Goal: Download file/media

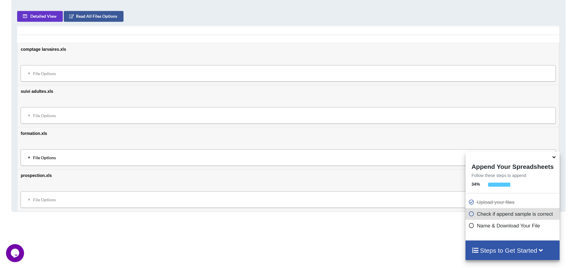
scroll to position [300, 0]
click at [470, 213] on icon at bounding box center [472, 212] width 6 height 5
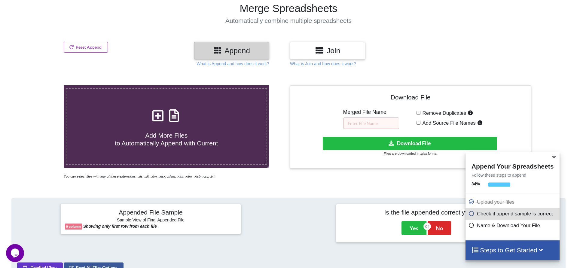
scroll to position [102, 0]
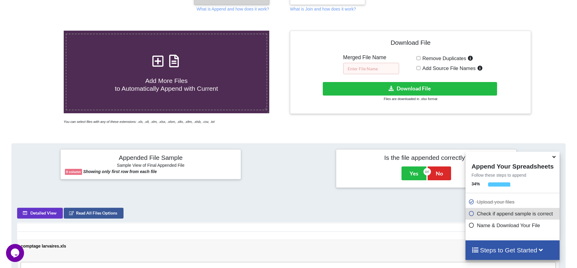
click at [379, 63] on input "text" at bounding box center [371, 68] width 56 height 11
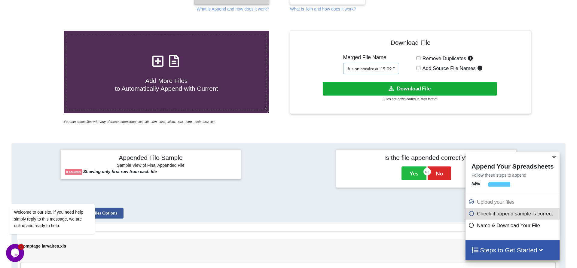
type input "fusion horaire au 15-09 FD"
click at [412, 82] on button "Download File" at bounding box center [410, 89] width 174 height 14
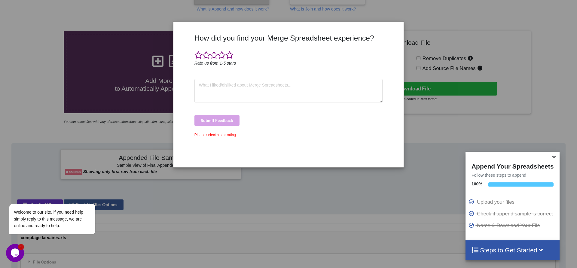
click at [366, 187] on div "How did you find your Merge Spreadsheet experience? Rate us from 1-5 stars Subm…" at bounding box center [288, 134] width 577 height 268
click at [21, 252] on div "Opens Chat This icon Opens the chat window." at bounding box center [15, 253] width 18 height 10
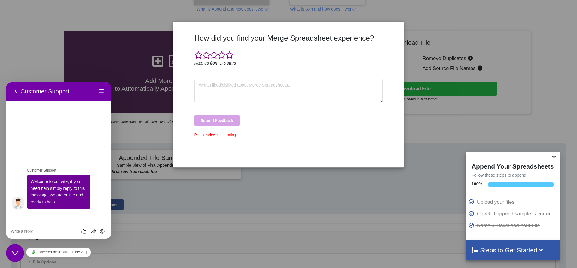
click at [530, 31] on div "How did you find your Merge Spreadsheet experience? Rate us from 1-5 stars Subm…" at bounding box center [288, 134] width 577 height 268
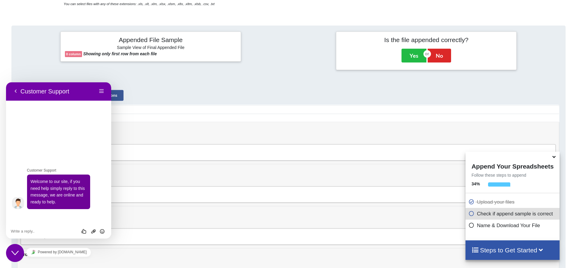
scroll to position [220, 0]
click at [11, 253] on div "Close Chat This icon closes the chat window." at bounding box center [15, 252] width 18 height 7
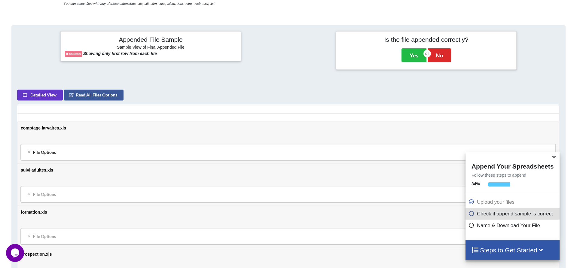
click at [36, 146] on div "File Options" at bounding box center [289, 152] width 532 height 13
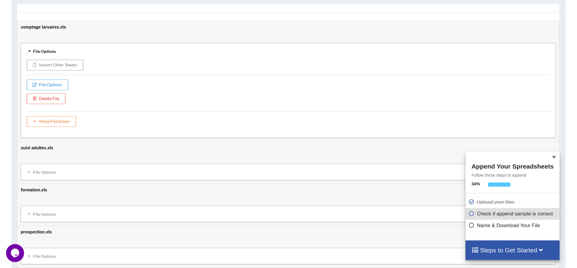
scroll to position [323, 0]
click at [32, 48] on icon at bounding box center [30, 50] width 4 height 5
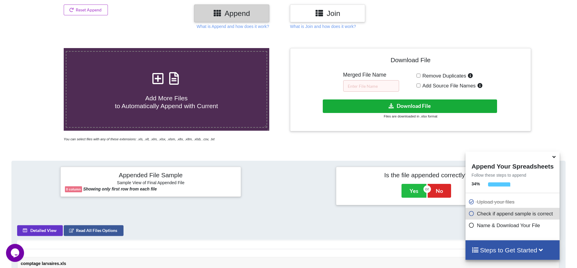
scroll to position [102, 0]
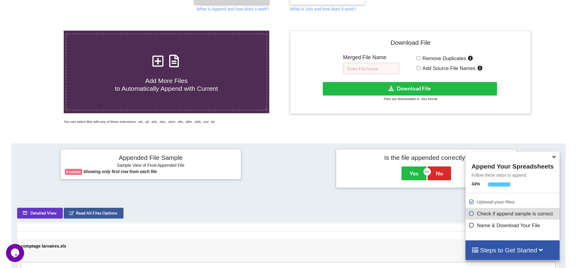
click at [358, 63] on input "text" at bounding box center [371, 68] width 56 height 11
click at [408, 167] on button "Yes" at bounding box center [414, 174] width 25 height 14
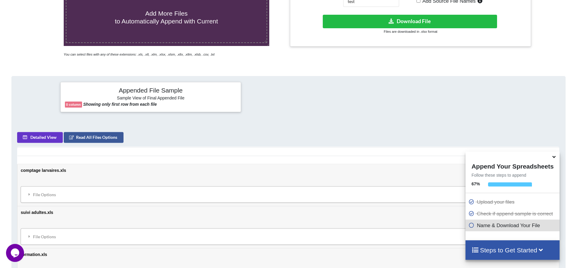
scroll to position [120, 0]
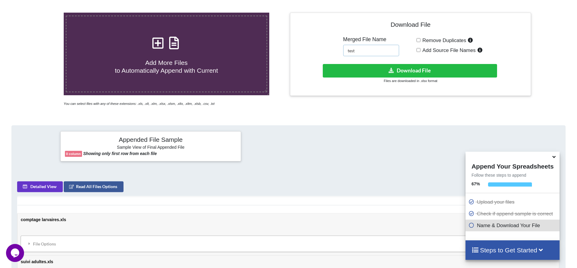
drag, startPoint x: 353, startPoint y: 38, endPoint x: 333, endPoint y: 38, distance: 19.8
click at [343, 45] on input "test" at bounding box center [371, 50] width 56 height 11
type input "Horaire au 15-09 Flavescence dorée"
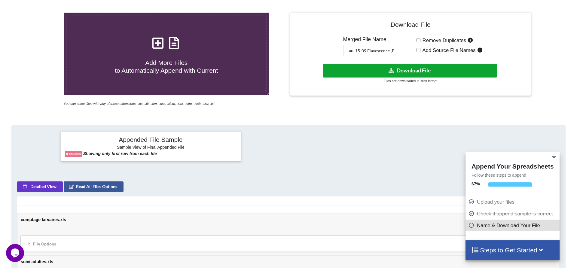
click at [421, 64] on button "Download File" at bounding box center [410, 71] width 174 height 14
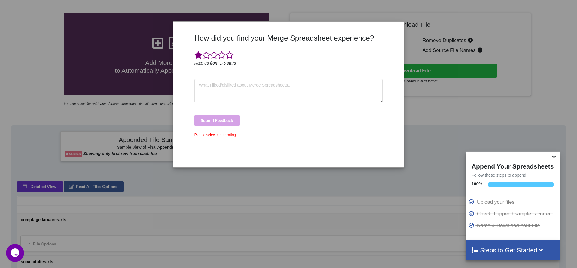
click at [196, 57] on span at bounding box center [199, 55] width 8 height 8
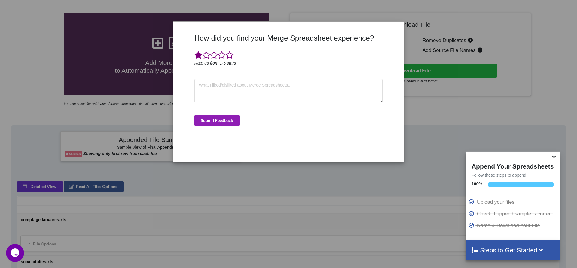
click at [210, 119] on button "Submit Feedback" at bounding box center [217, 120] width 45 height 11
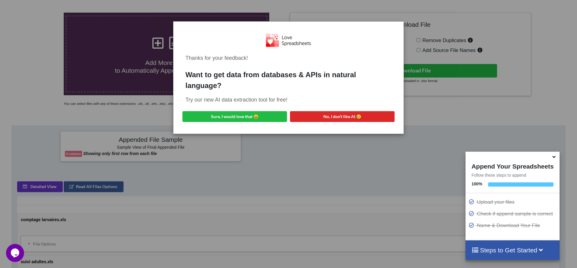
click at [358, 122] on div "Thanks for your feedback! Want to get data from databases & APIs in natural lan…" at bounding box center [288, 77] width 221 height 103
click at [360, 143] on div "Thanks for your feedback! Want to get data from databases & APIs in natural lan…" at bounding box center [288, 134] width 577 height 268
